Goal: Task Accomplishment & Management: Use online tool/utility

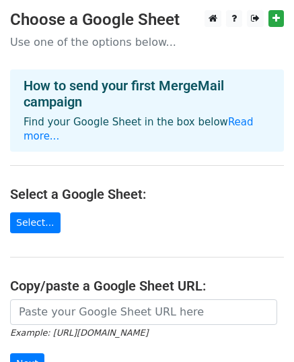
scroll to position [175, 0]
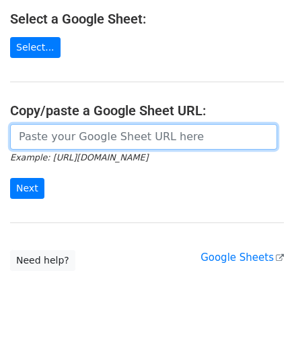
click at [88, 124] on input "url" at bounding box center [143, 137] width 267 height 26
click at [34, 124] on input "url" at bounding box center [143, 137] width 267 height 26
paste input "https://docs.google.com/spreadsheets/d/1OShgT41D5LQuYLU8olz9LCF6A_ULPUsBTOzMbx-…"
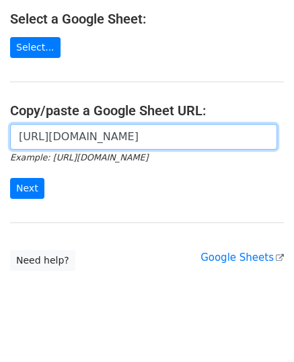
scroll to position [0, 302]
type input "https://docs.google.com/spreadsheets/d/1OShgT41D5LQuYLU8olz9LCF6A_ULPUsBTOzMbx-…"
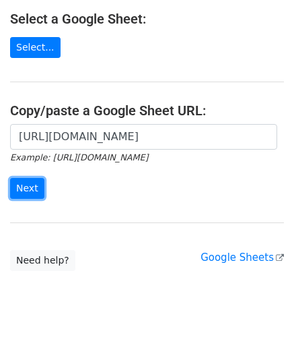
scroll to position [0, 0]
click at [28, 178] on input "Next" at bounding box center [27, 188] width 34 height 21
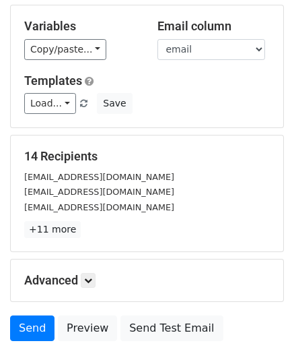
scroll to position [91, 0]
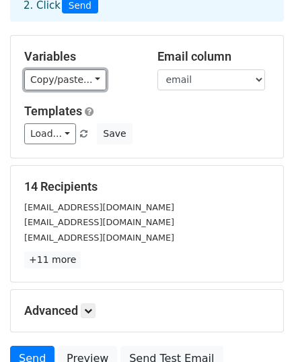
click at [54, 79] on link "Copy/paste..." at bounding box center [65, 79] width 82 height 21
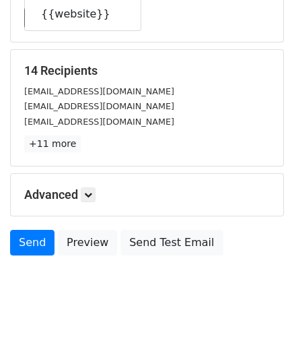
scroll to position [212, 0]
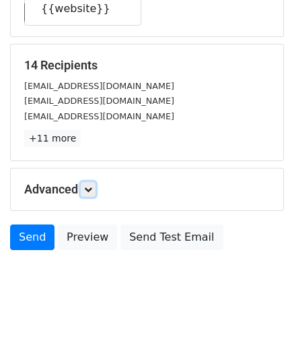
click at [88, 190] on icon at bounding box center [88, 189] width 8 height 8
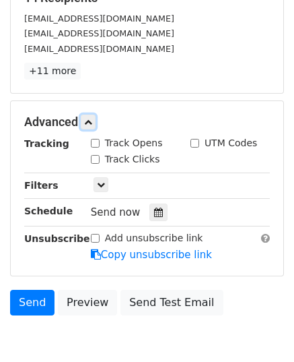
scroll to position [343, 0]
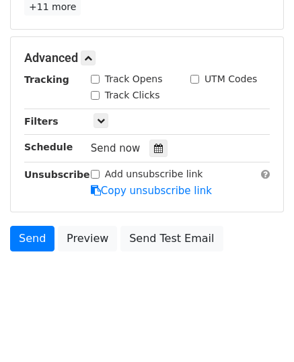
click at [156, 143] on div at bounding box center [159, 148] width 18 height 18
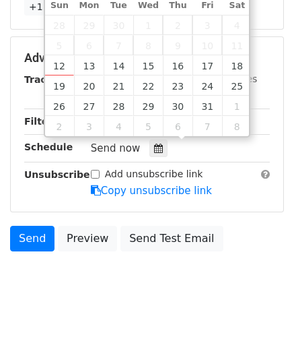
type input "2025-10-13 12:00"
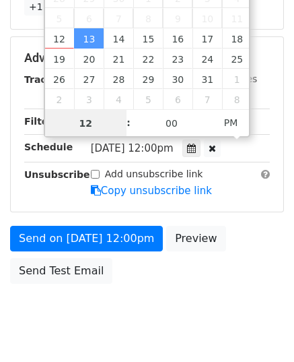
type input "9"
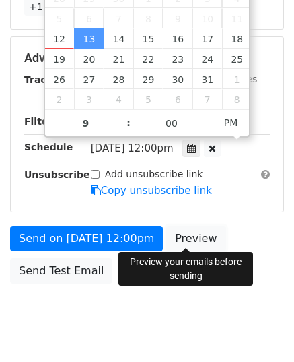
type input "2025-10-13 21:00"
click at [176, 238] on link "Preview" at bounding box center [195, 239] width 59 height 26
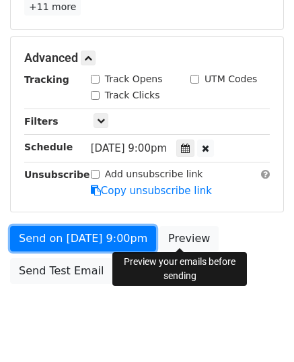
click at [79, 242] on link "Send on Oct 13 at 9:00pm" at bounding box center [83, 239] width 146 height 26
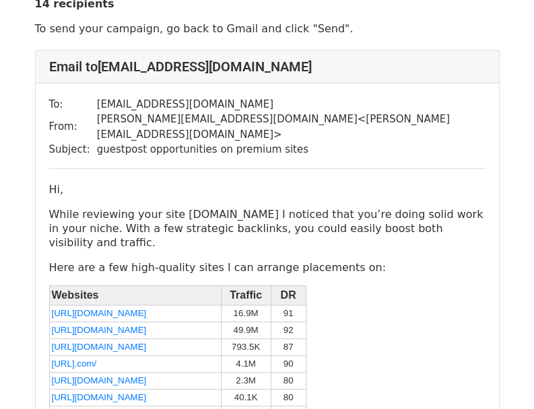
scroll to position [135, 0]
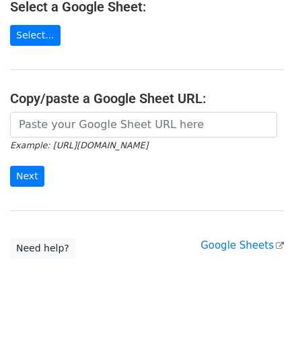
scroll to position [94, 0]
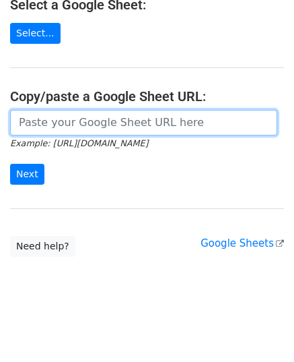
click at [119, 123] on input "url" at bounding box center [143, 123] width 267 height 26
paste input "https://docs.google.com/spreadsheets/d/13PO-3DnWpWuysQ0MdvZ5INyWQ4y2OyLksRGPcF9…"
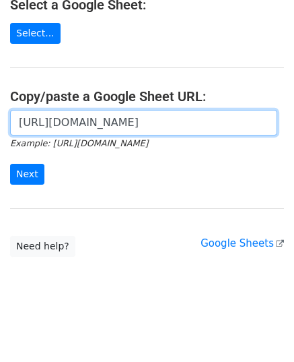
scroll to position [0, 315]
type input "https://docs.google.com/spreadsheets/d/13PO-3DnWpWuysQ0MdvZ5INyWQ4y2OyLksRGPcF9…"
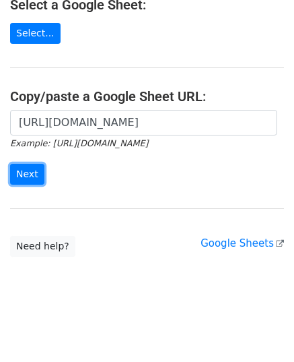
click at [30, 169] on input "Next" at bounding box center [27, 174] width 34 height 21
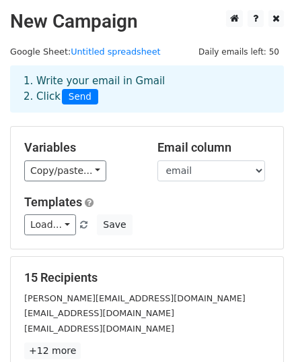
scroll to position [158, 0]
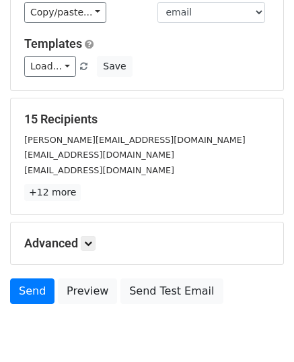
click at [79, 247] on h5 "Advanced" at bounding box center [147, 243] width 246 height 15
click at [88, 243] on icon at bounding box center [88, 243] width 8 height 8
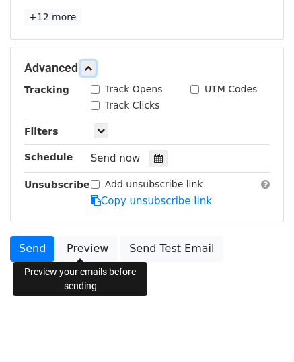
scroll to position [342, 0]
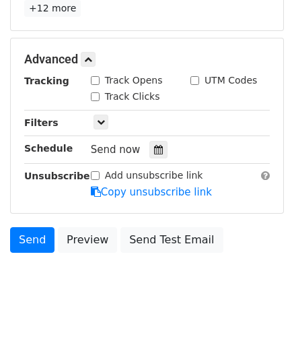
click at [161, 147] on div "Send now" at bounding box center [170, 150] width 158 height 18
click at [154, 149] on icon at bounding box center [158, 149] width 9 height 9
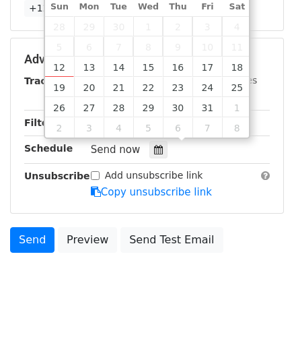
type input "2025-10-14 12:00"
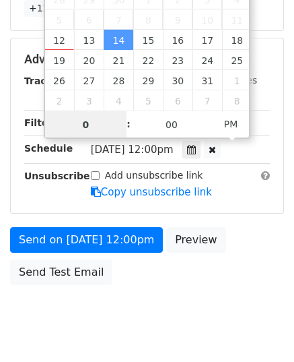
type input "09"
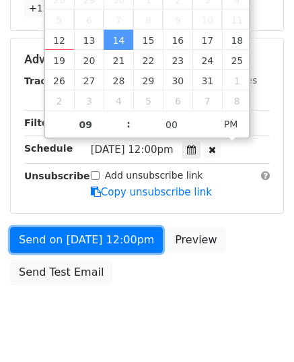
type input "2025-10-14 21:00"
click at [98, 231] on link "Send on Oct 14 at 12:00pm" at bounding box center [86, 240] width 153 height 26
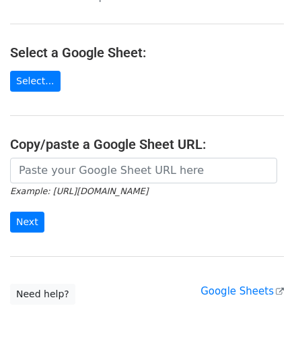
scroll to position [67, 0]
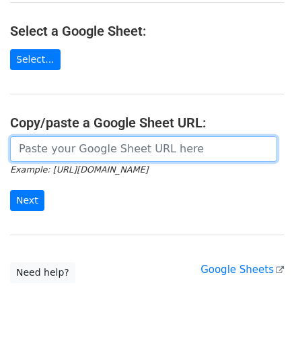
click at [84, 140] on input "url" at bounding box center [143, 149] width 267 height 26
paste input "[URL][DOMAIN_NAME]"
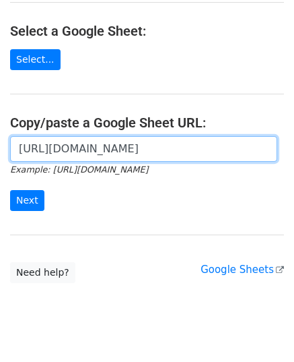
scroll to position [0, 298]
type input "[URL][DOMAIN_NAME]"
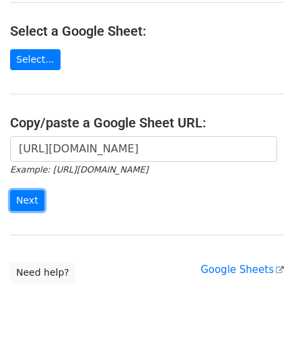
scroll to position [0, 0]
click at [23, 203] on input "Next" at bounding box center [27, 200] width 34 height 21
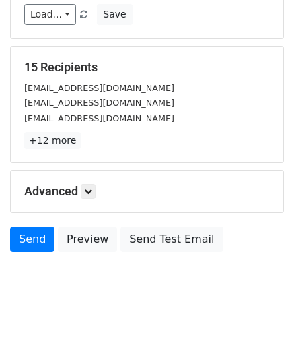
scroll to position [212, 0]
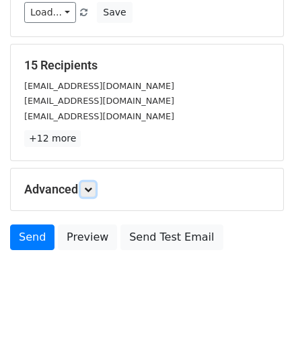
click at [91, 185] on icon at bounding box center [88, 189] width 8 height 8
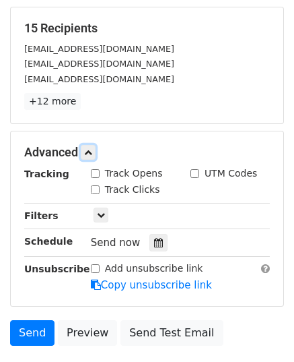
scroll to position [343, 0]
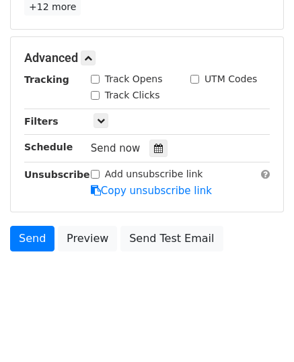
click at [96, 82] on div "Track Opens" at bounding box center [127, 79] width 72 height 14
click at [94, 91] on input "Track Clicks" at bounding box center [95, 95] width 9 height 9
checkbox input "true"
click at [90, 73] on div "Track Opens" at bounding box center [131, 80] width 100 height 16
click at [94, 75] on input "Track Opens" at bounding box center [95, 79] width 9 height 9
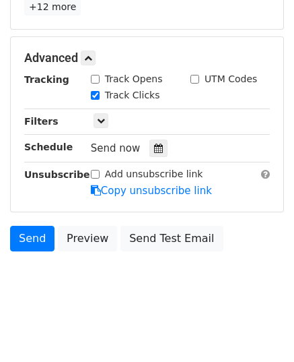
checkbox input "true"
click at [154, 143] on icon at bounding box center [158, 147] width 9 height 9
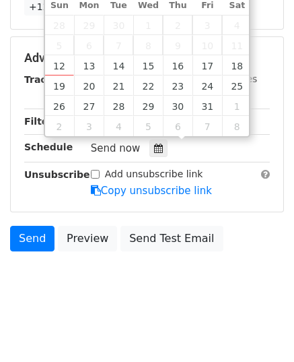
type input "2025-10-15 12:00"
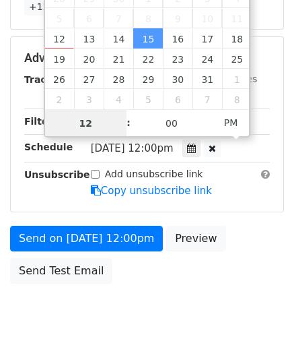
type input "9"
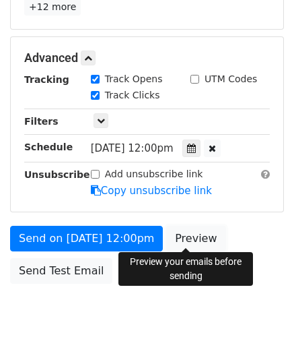
type input "2025-10-15 21:00"
click at [176, 233] on link "Preview" at bounding box center [195, 239] width 59 height 26
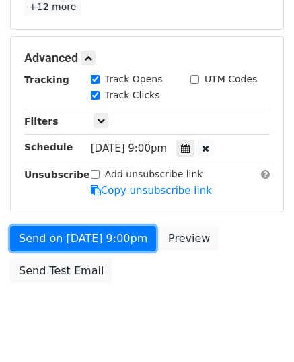
click at [75, 231] on link "Send on Oct 15 at 9:00pm" at bounding box center [83, 239] width 146 height 26
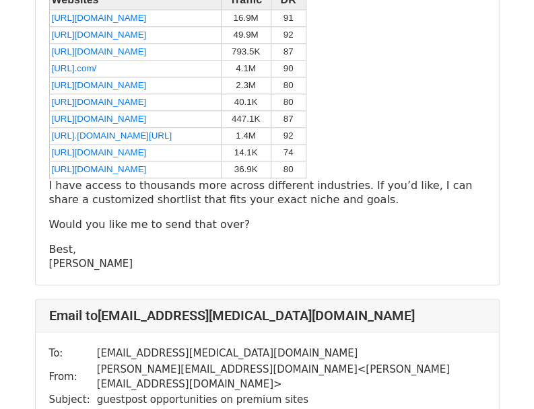
scroll to position [5253, 0]
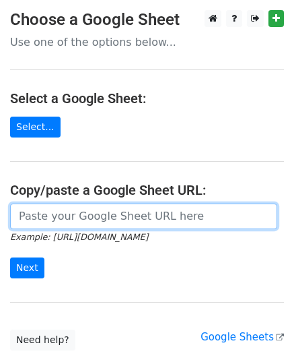
click at [82, 218] on input "url" at bounding box center [143, 216] width 267 height 26
paste input "[URL][DOMAIN_NAME]"
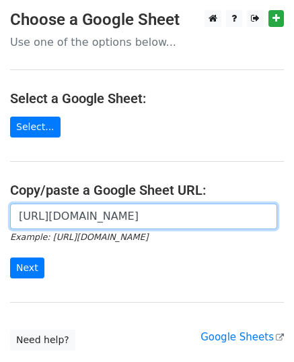
scroll to position [0, 290]
type input "[URL][DOMAIN_NAME]"
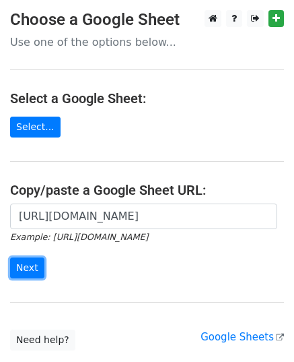
scroll to position [0, 0]
click at [26, 261] on input "Next" at bounding box center [27, 267] width 34 height 21
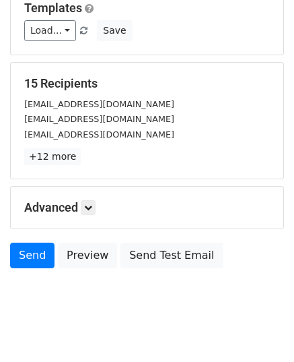
scroll to position [212, 0]
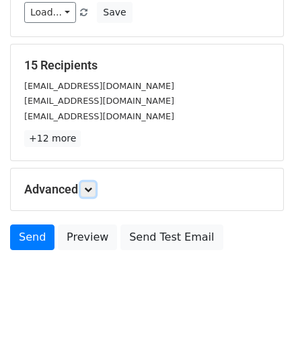
click at [92, 182] on link at bounding box center [88, 189] width 15 height 15
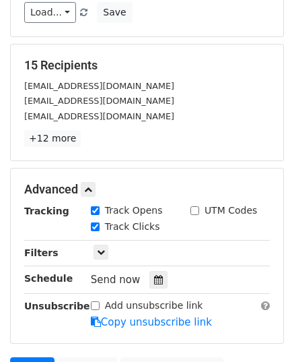
click at [154, 277] on icon at bounding box center [158, 279] width 9 height 9
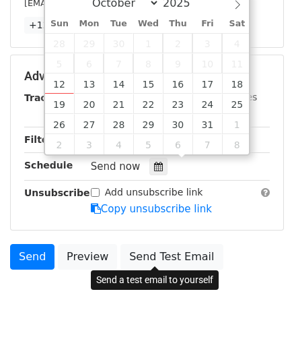
scroll to position [343, 0]
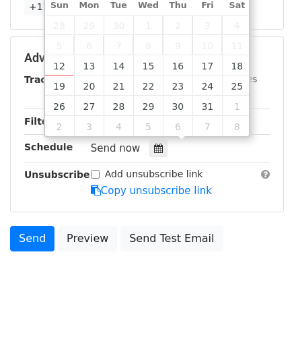
type input "[DATE] 12:00"
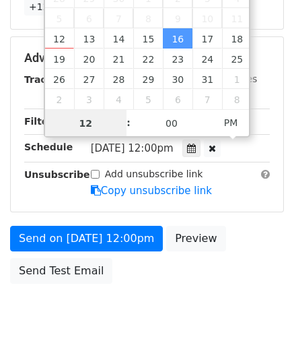
type input "9"
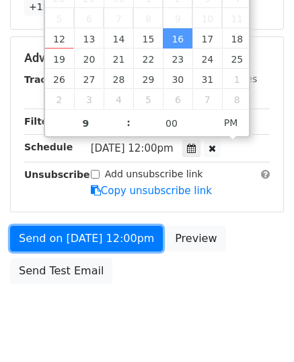
type input "[DATE] 21:00"
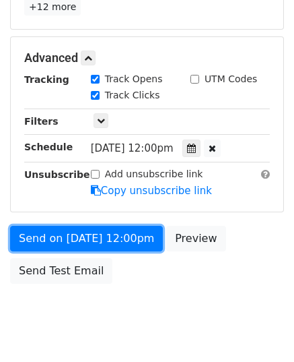
click at [92, 234] on link "Send on [DATE] 12:00pm" at bounding box center [86, 239] width 153 height 26
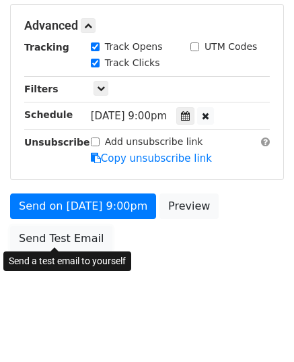
click at [92, 233] on link "Send Test Email" at bounding box center [61, 239] width 102 height 26
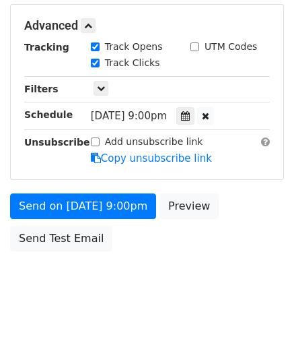
scroll to position [375, 0]
